Goal: Information Seeking & Learning: Find specific page/section

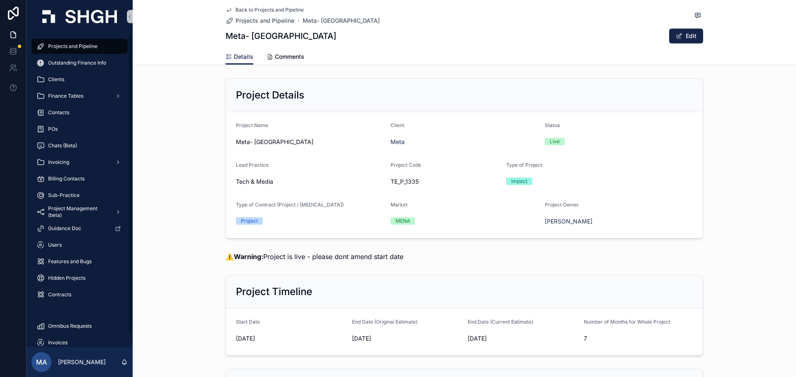
click at [74, 44] on span "Projects and Pipeline" at bounding box center [72, 46] width 49 height 7
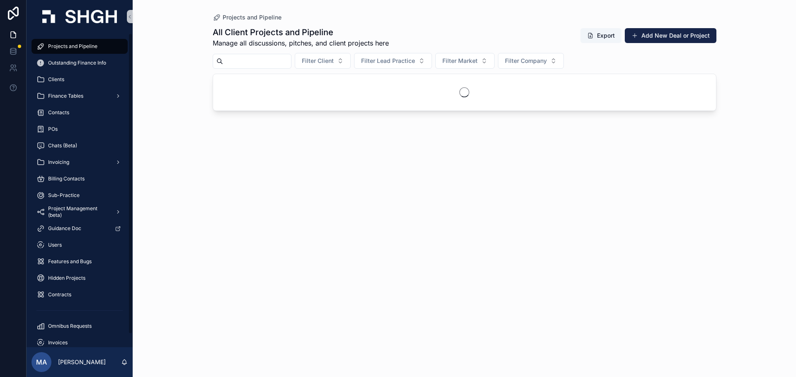
click at [284, 58] on input "scrollable content" at bounding box center [257, 62] width 68 height 12
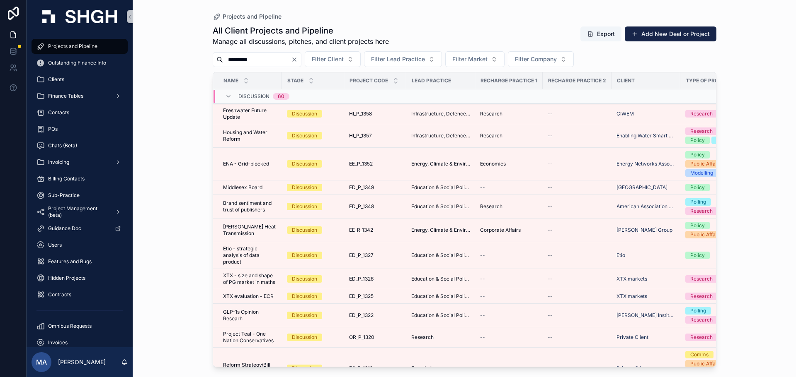
type input "*********"
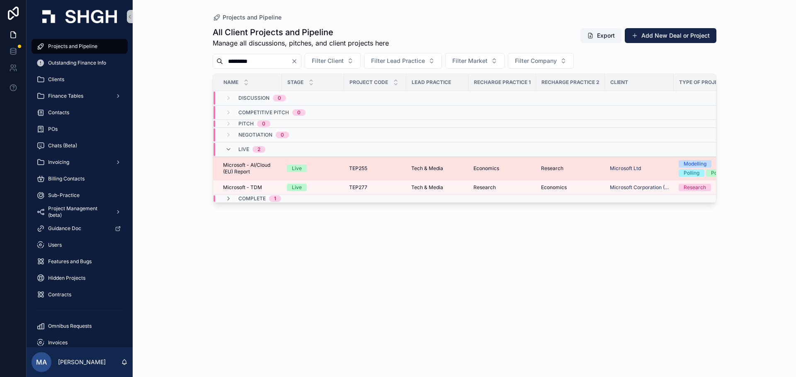
click at [365, 166] on span "TEP255" at bounding box center [358, 168] width 18 height 7
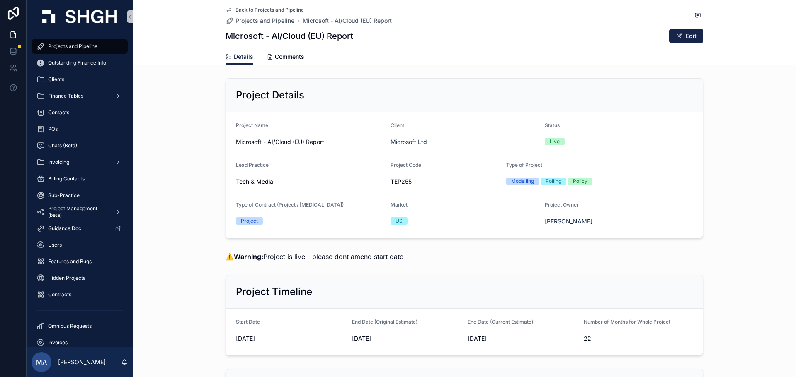
click at [239, 119] on form "Project Name Microsoft - AI/Cloud (EU) Report Client Microsoft Ltd Status Live …" at bounding box center [464, 175] width 477 height 126
drag, startPoint x: 409, startPoint y: 183, endPoint x: 381, endPoint y: 185, distance: 28.3
click at [381, 185] on form "Project Name Microsoft - AI/Cloud (EU) Report Client Microsoft Ltd Status Live …" at bounding box center [464, 175] width 477 height 126
click at [419, 184] on span "TEP255" at bounding box center [444, 182] width 109 height 8
click at [382, 182] on icon "scrollable content" at bounding box center [385, 182] width 7 height 7
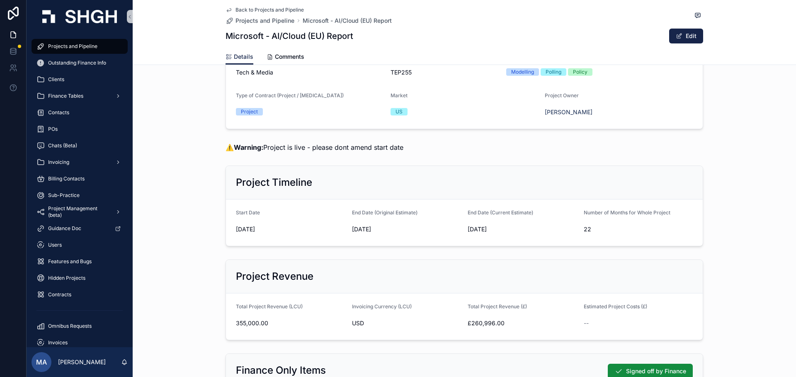
scroll to position [124, 0]
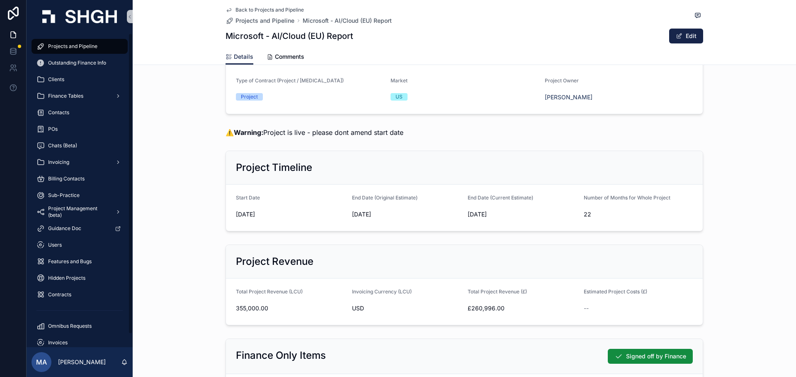
drag, startPoint x: 71, startPoint y: 44, endPoint x: 184, endPoint y: 50, distance: 113.7
click at [71, 44] on span "Projects and Pipeline" at bounding box center [72, 46] width 49 height 7
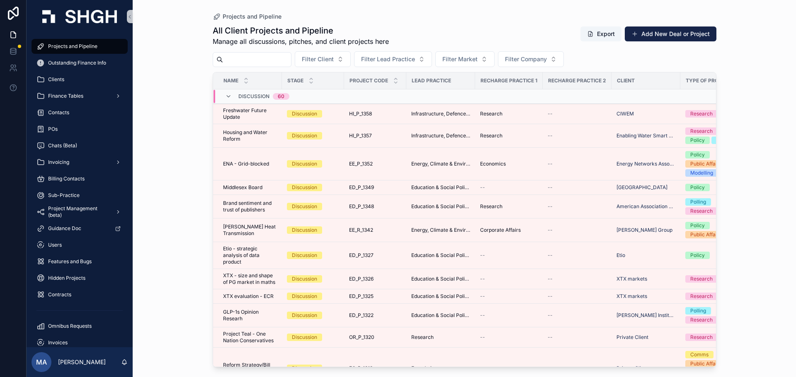
click at [249, 56] on input "scrollable content" at bounding box center [257, 60] width 68 height 12
type input "******"
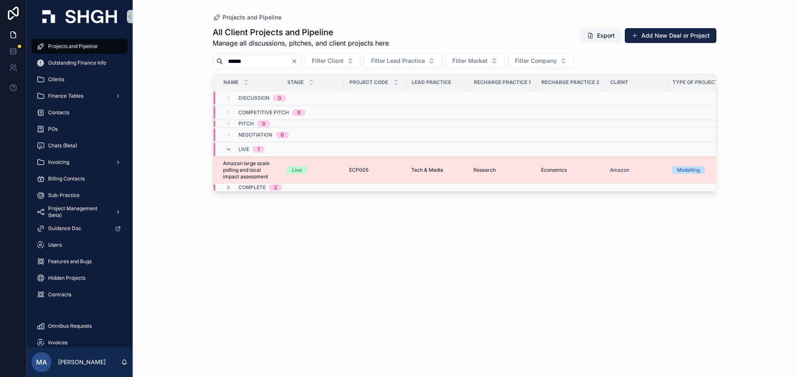
click at [322, 165] on td "Live" at bounding box center [313, 170] width 62 height 27
click at [235, 167] on span "Amazon large scale polling and local impact assessment" at bounding box center [250, 170] width 54 height 20
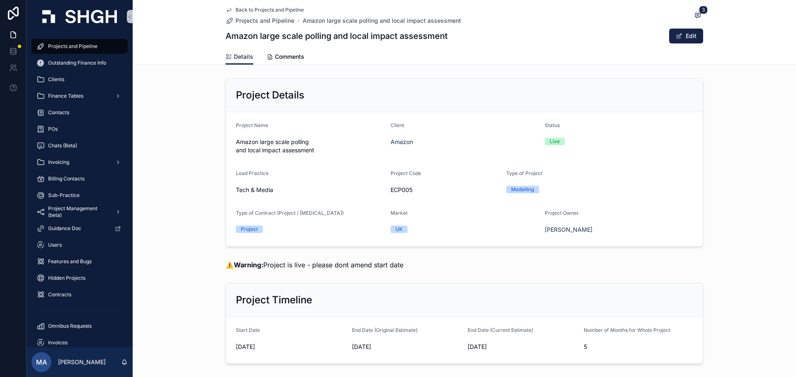
click at [446, 97] on div "Project Details" at bounding box center [464, 95] width 457 height 13
click at [94, 47] on span "Projects and Pipeline" at bounding box center [72, 46] width 49 height 7
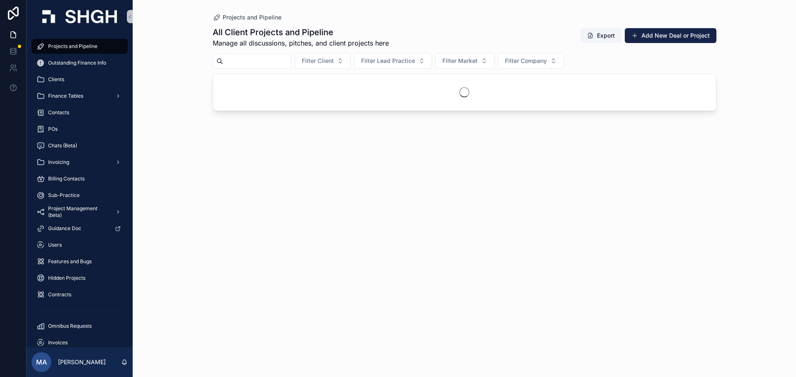
click at [266, 63] on input "scrollable content" at bounding box center [257, 62] width 68 height 12
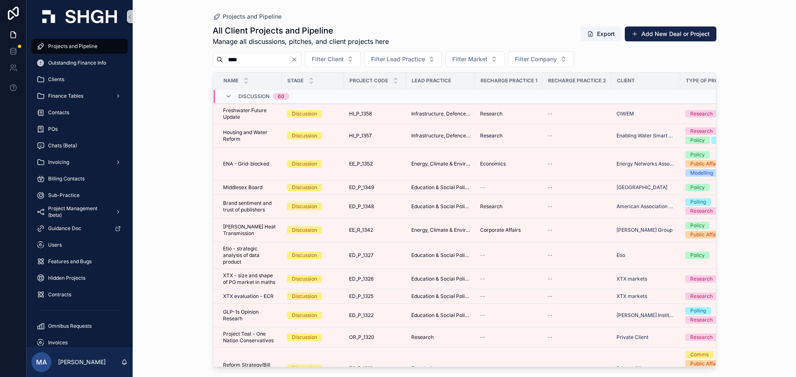
type input "****"
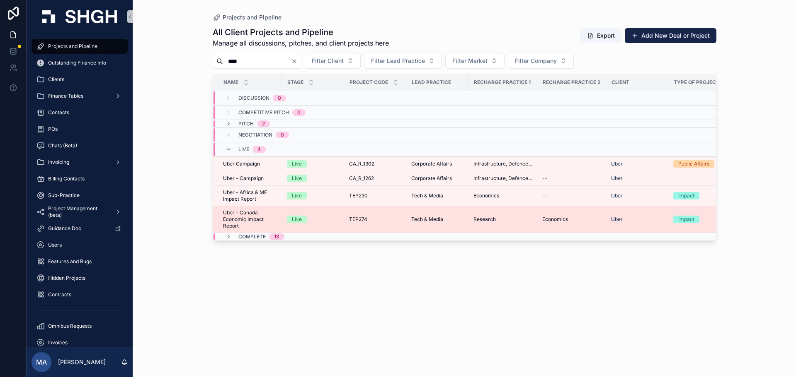
click at [251, 222] on span "Uber - Canada Economic Impact Report" at bounding box center [250, 220] width 54 height 20
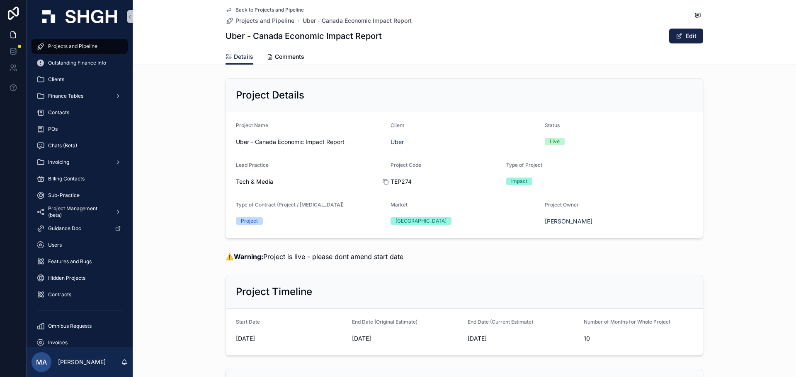
click at [382, 182] on icon "scrollable content" at bounding box center [385, 182] width 7 height 7
click at [164, 240] on div "Project Details Project Name Uber - [GEOGRAPHIC_DATA] Economic Impact Report Cl…" at bounding box center [464, 158] width 663 height 167
click at [94, 43] on span "Projects and Pipeline" at bounding box center [72, 46] width 49 height 7
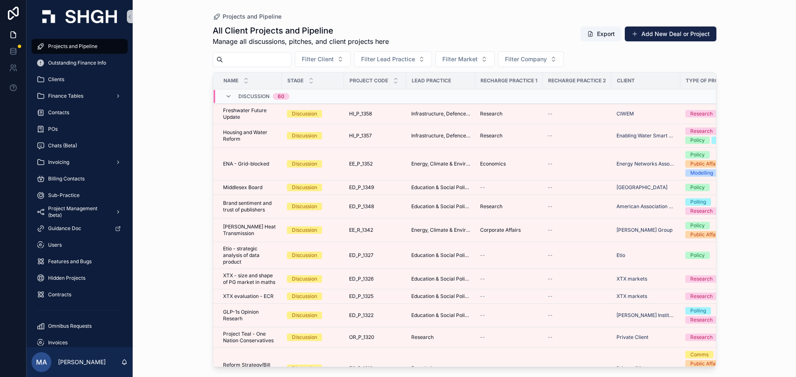
click at [252, 57] on input "scrollable content" at bounding box center [257, 60] width 68 height 12
type input "******"
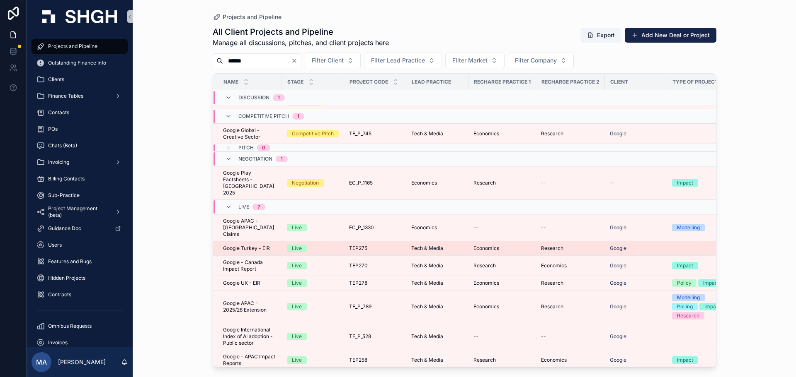
scroll to position [15, 0]
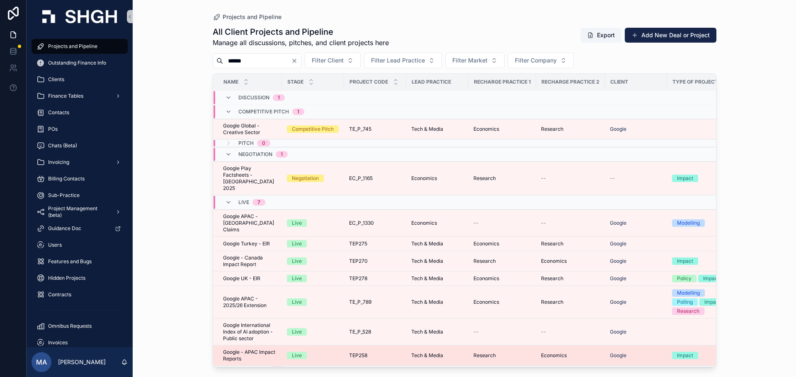
click at [268, 349] on span "Google - APAC Impact Reports" at bounding box center [250, 355] width 54 height 13
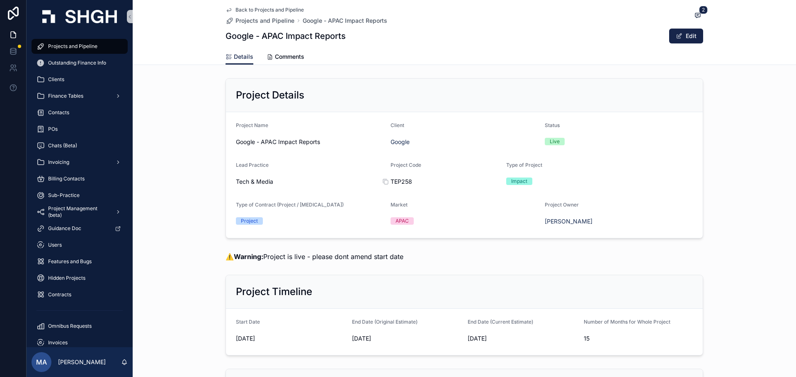
click at [400, 180] on span "TEP258" at bounding box center [444, 182] width 109 height 8
copy span "TEP258"
click at [378, 180] on div "Tech & Media" at bounding box center [310, 182] width 148 height 8
click at [385, 180] on form "Project Name Google - APAC Impact Reports Client Google Status Live Lead Practi…" at bounding box center [464, 175] width 477 height 126
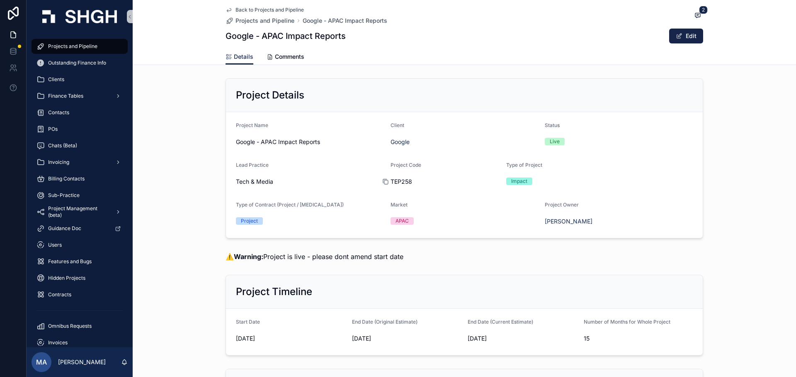
click at [384, 182] on icon "scrollable content" at bounding box center [385, 182] width 7 height 7
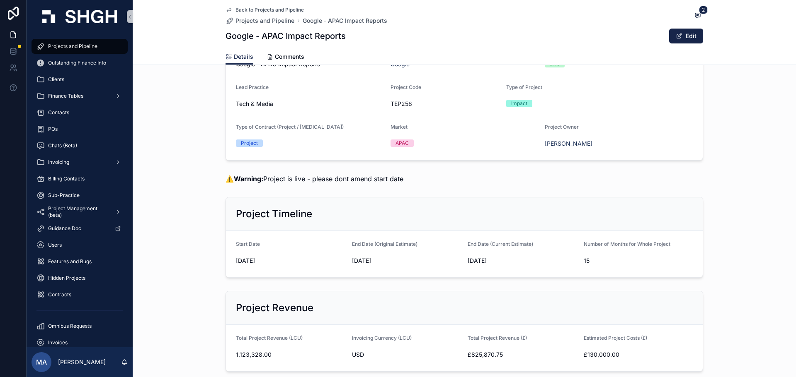
scroll to position [83, 0]
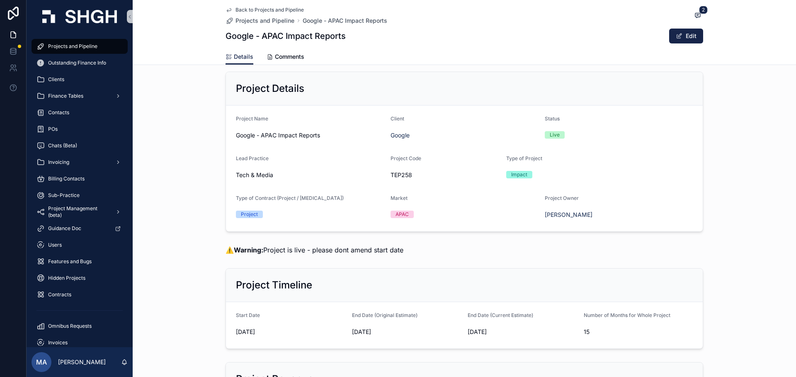
scroll to position [0, 0]
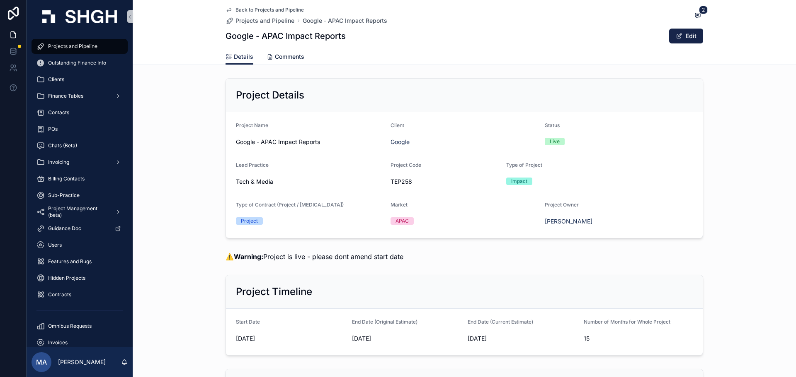
click at [292, 57] on span "Comments" at bounding box center [289, 57] width 29 height 8
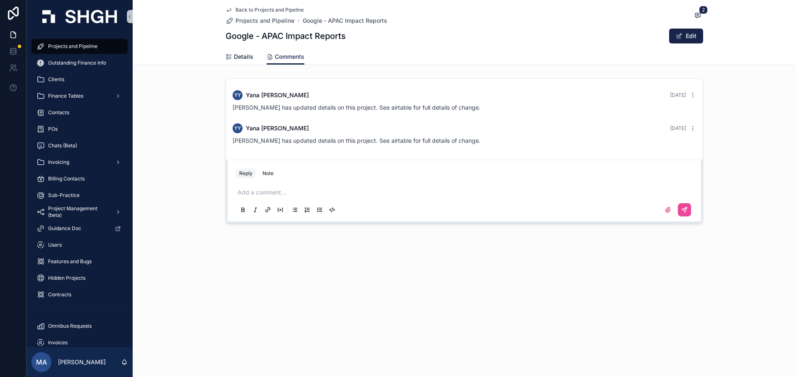
click at [237, 53] on span "Details" at bounding box center [243, 57] width 19 height 8
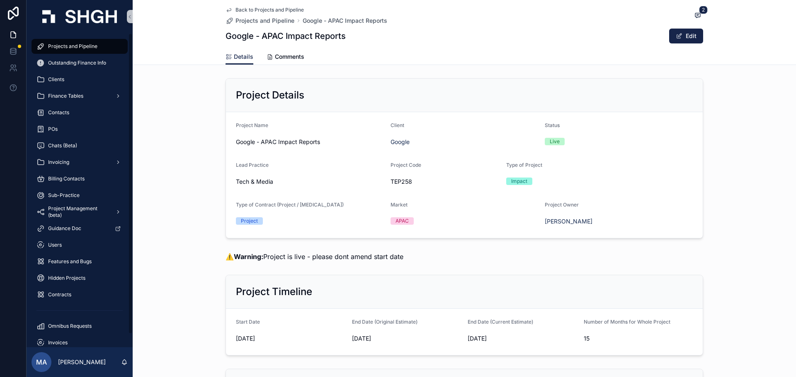
drag, startPoint x: 64, startPoint y: 44, endPoint x: 182, endPoint y: 143, distance: 153.5
click at [64, 44] on span "Projects and Pipeline" at bounding box center [72, 46] width 49 height 7
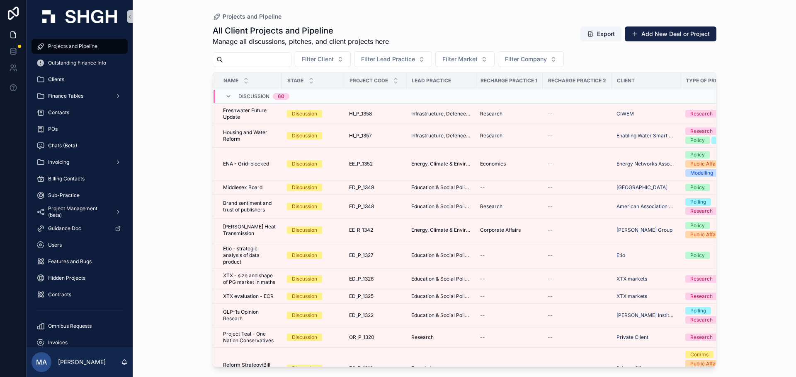
click at [289, 57] on input "scrollable content" at bounding box center [257, 60] width 68 height 12
type input "****"
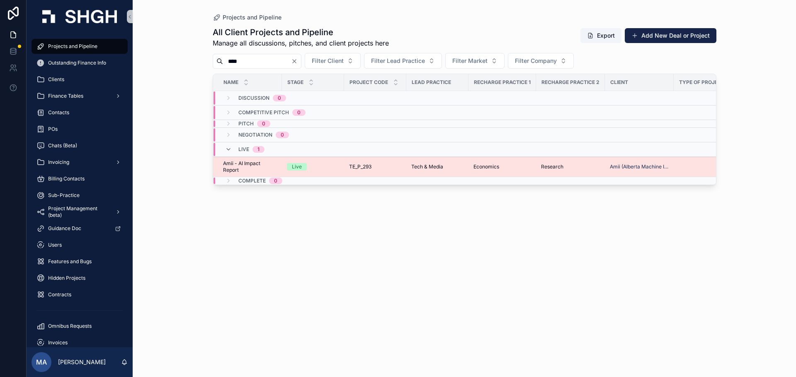
click at [270, 170] on span "Amii - AI Impact Report" at bounding box center [250, 166] width 54 height 13
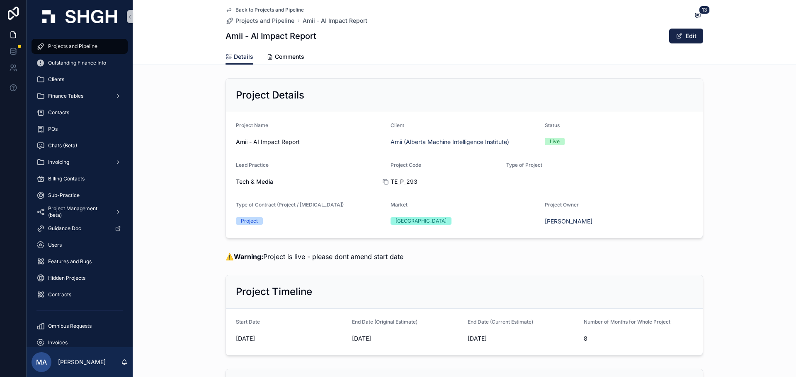
click at [382, 181] on icon "scrollable content" at bounding box center [385, 182] width 7 height 7
click at [191, 161] on div "Project Details Project Name [PERSON_NAME] - AI Impact Report Client Amii (Albe…" at bounding box center [464, 158] width 663 height 167
click at [246, 178] on span "Tech & Media" at bounding box center [254, 182] width 37 height 8
click at [192, 184] on div "Project Details Project Name [PERSON_NAME] - AI Impact Report Client Amii (Albe…" at bounding box center [464, 158] width 663 height 167
click at [185, 185] on div "Project Details Project Name [PERSON_NAME] - AI Impact Report Client Amii (Albe…" at bounding box center [464, 158] width 663 height 167
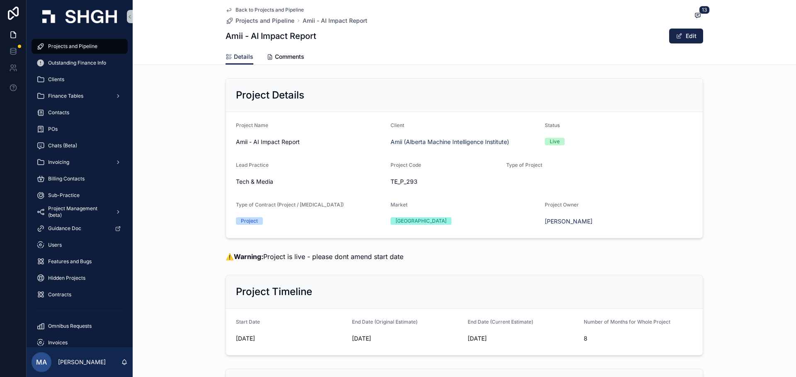
click at [185, 185] on div "Project Details Project Name [PERSON_NAME] - AI Impact Report Client Amii (Albe…" at bounding box center [464, 158] width 663 height 167
click at [184, 185] on div "Project Details Project Name [PERSON_NAME] - AI Impact Report Client Amii (Albe…" at bounding box center [464, 158] width 663 height 167
click at [213, 179] on div "Project Details Project Name [PERSON_NAME] - AI Impact Report Client Amii (Albe…" at bounding box center [464, 158] width 663 height 167
click at [184, 191] on div "Project Details Project Name [PERSON_NAME] - AI Impact Report Client Amii (Albe…" at bounding box center [464, 158] width 663 height 167
click at [184, 190] on div "Project Details Project Name [PERSON_NAME] - AI Impact Report Client Amii (Albe…" at bounding box center [464, 158] width 663 height 167
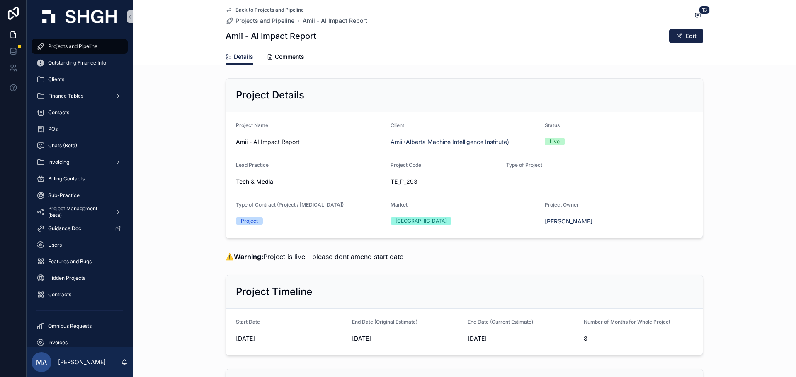
click at [214, 129] on div "Project Details Project Name [PERSON_NAME] - AI Impact Report Client Amii (Albe…" at bounding box center [464, 158] width 663 height 167
click at [179, 217] on div "Project Details Project Name [PERSON_NAME] - AI Impact Report Client Amii (Albe…" at bounding box center [464, 158] width 663 height 167
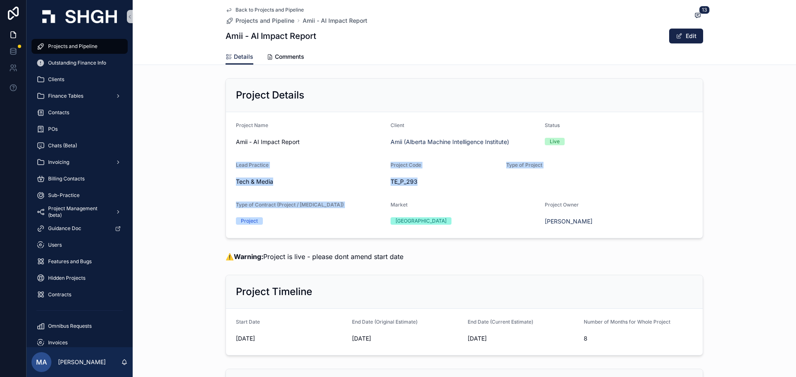
drag, startPoint x: 157, startPoint y: 238, endPoint x: 198, endPoint y: 145, distance: 101.4
click at [199, 151] on div "Project Details Project Name [PERSON_NAME] - AI Impact Report Client Amii (Albe…" at bounding box center [464, 158] width 663 height 167
click at [196, 146] on div "Project Details Project Name [PERSON_NAME] - AI Impact Report Client Amii (Albe…" at bounding box center [464, 158] width 663 height 167
click at [302, 190] on form "Project Name [PERSON_NAME] - AI Impact Report Client Amii (Alberta Machine Inte…" at bounding box center [464, 175] width 477 height 126
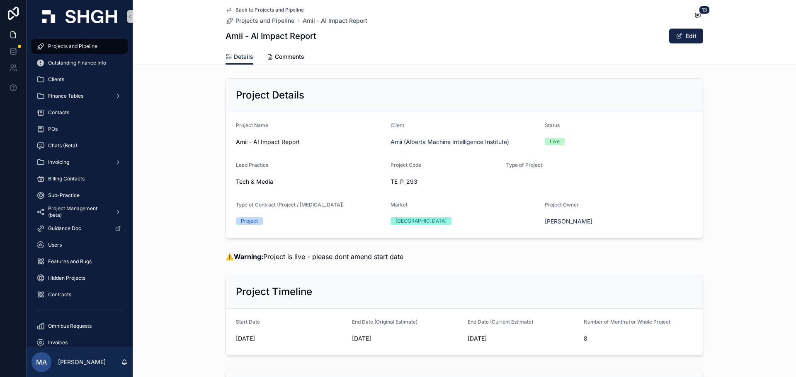
click at [201, 196] on div "Project Details Project Name [PERSON_NAME] - AI Impact Report Client Amii (Albe…" at bounding box center [464, 158] width 663 height 167
drag, startPoint x: 186, startPoint y: 91, endPoint x: 608, endPoint y: 219, distance: 441.2
click at [603, 219] on div "Project Details Project Name [PERSON_NAME] - AI Impact Report Client Amii (Albe…" at bounding box center [464, 158] width 663 height 167
click at [745, 227] on div "Project Details Project Name [PERSON_NAME] - AI Impact Report Client Amii (Albe…" at bounding box center [464, 158] width 663 height 167
click at [725, 227] on div "Project Details Project Name [PERSON_NAME] - AI Impact Report Client Amii (Albe…" at bounding box center [464, 158] width 663 height 167
